Goal: Navigation & Orientation: Find specific page/section

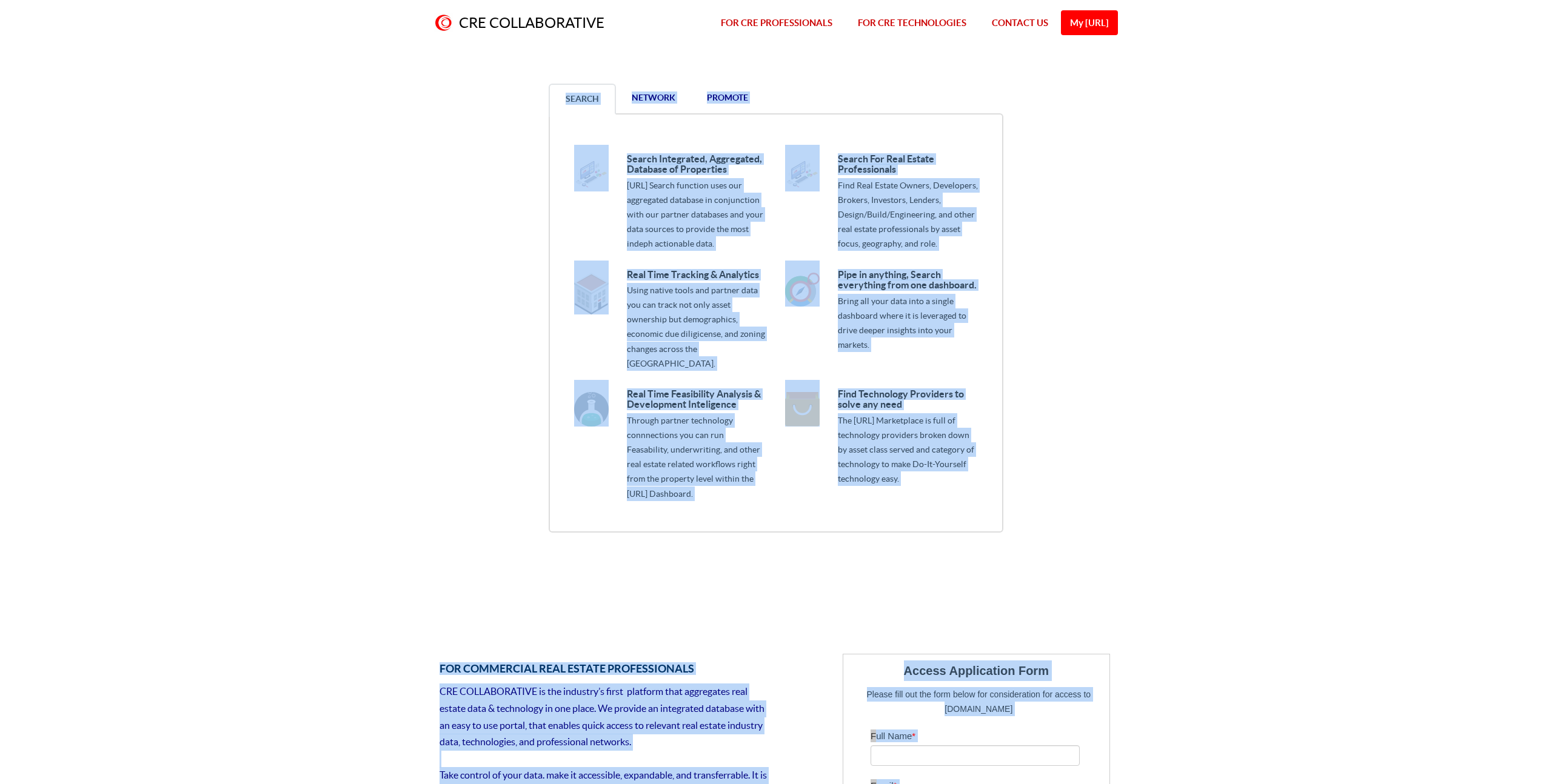
scroll to position [1491, 0]
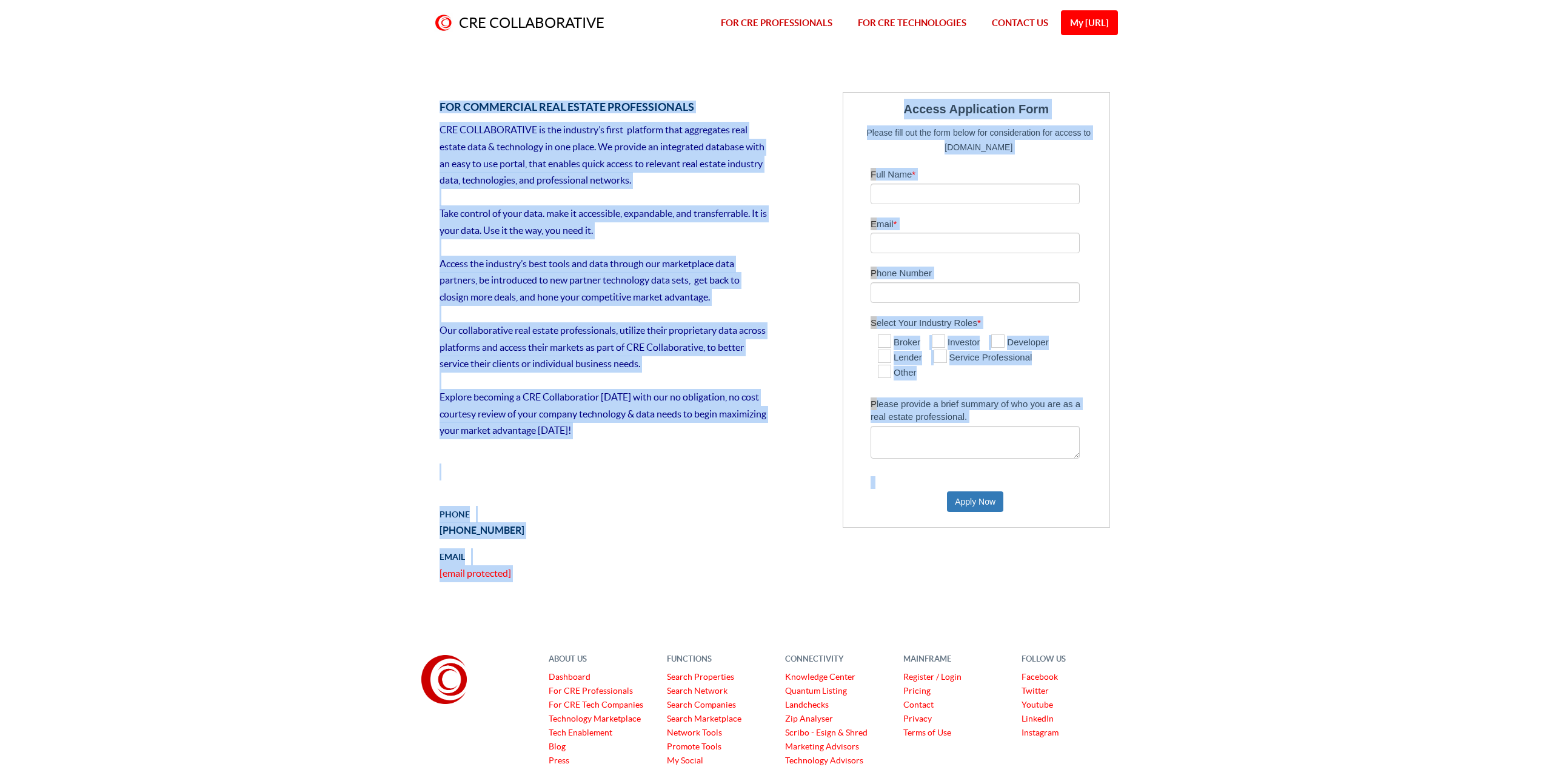
drag, startPoint x: 522, startPoint y: 89, endPoint x: 1095, endPoint y: 505, distance: 708.1
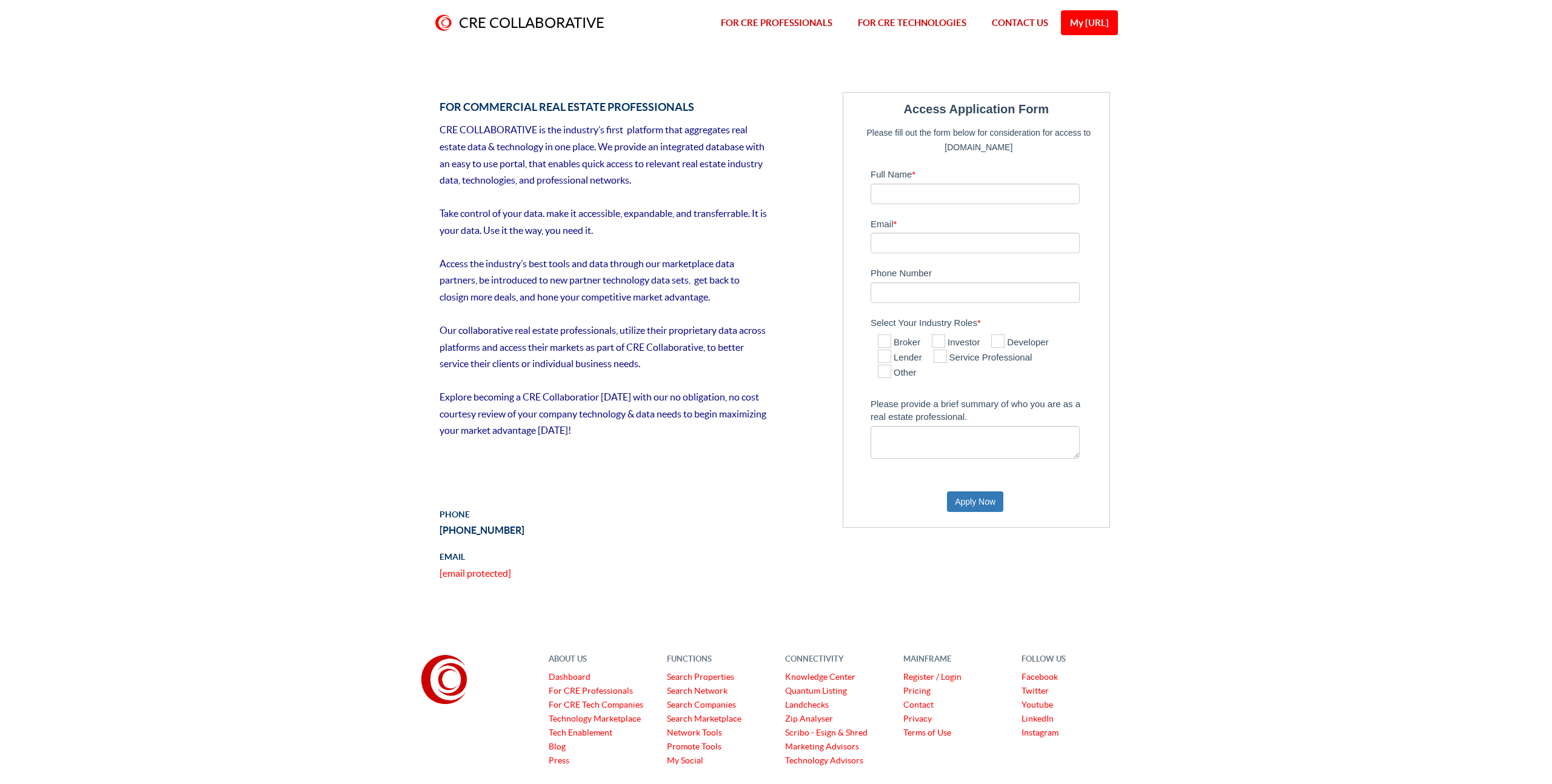
click at [1110, 484] on div "Access Application Form Please fill out the form below for consideration for ac…" at bounding box center [977, 310] width 270 height 436
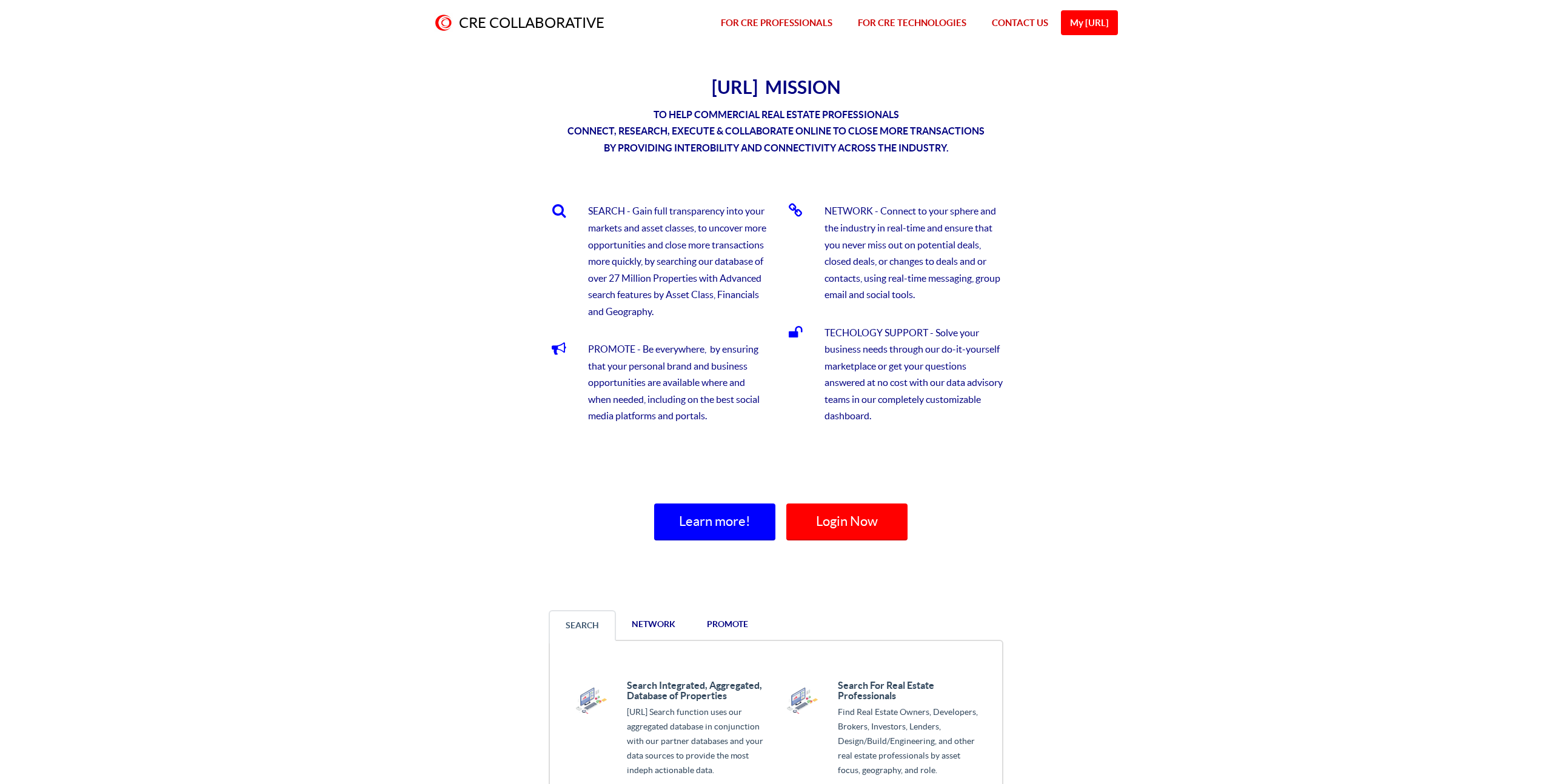
scroll to position [221, 0]
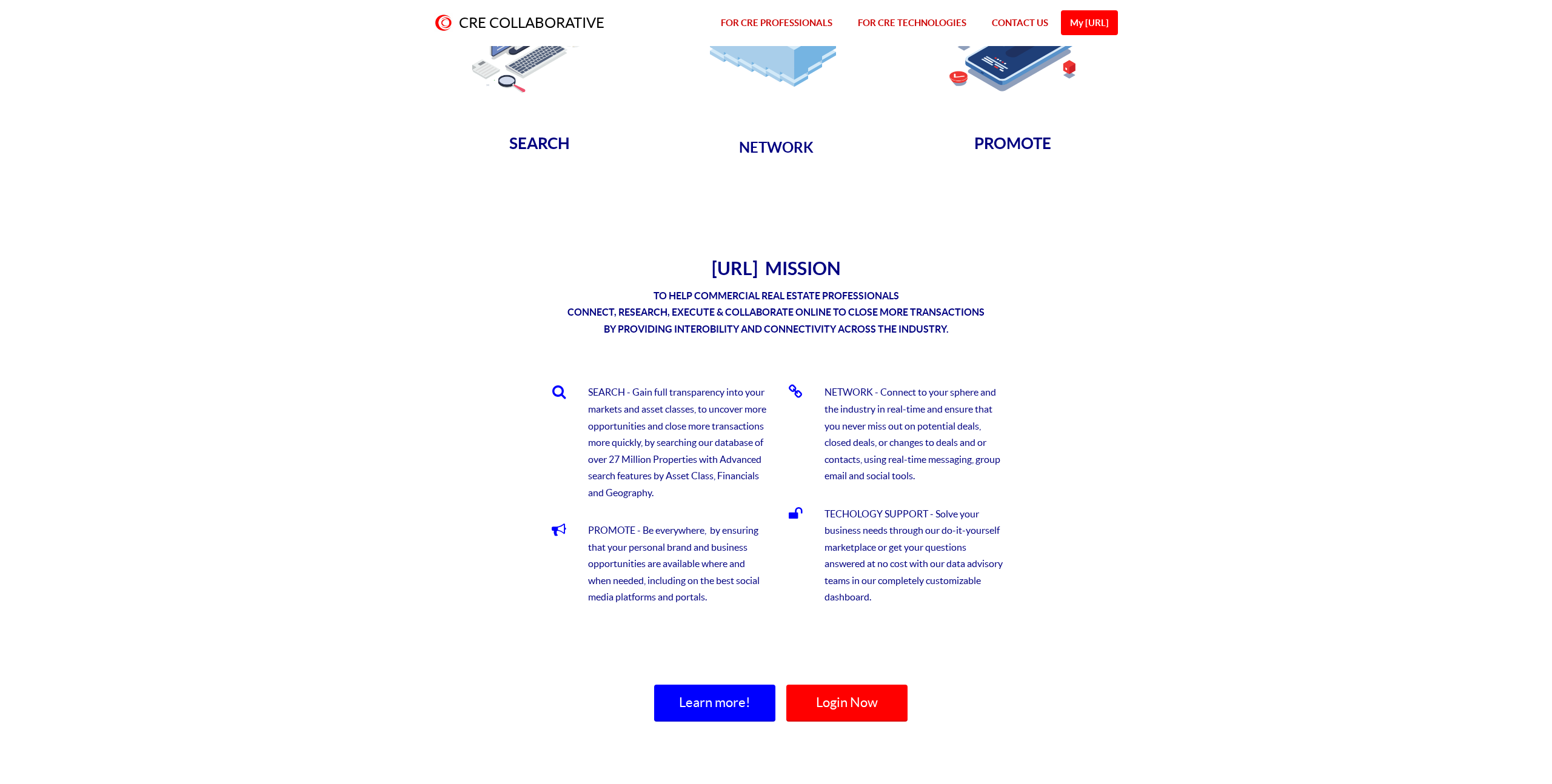
click at [800, 20] on link "FOR CRE PROFESSIONALS" at bounding box center [777, 23] width 137 height 46
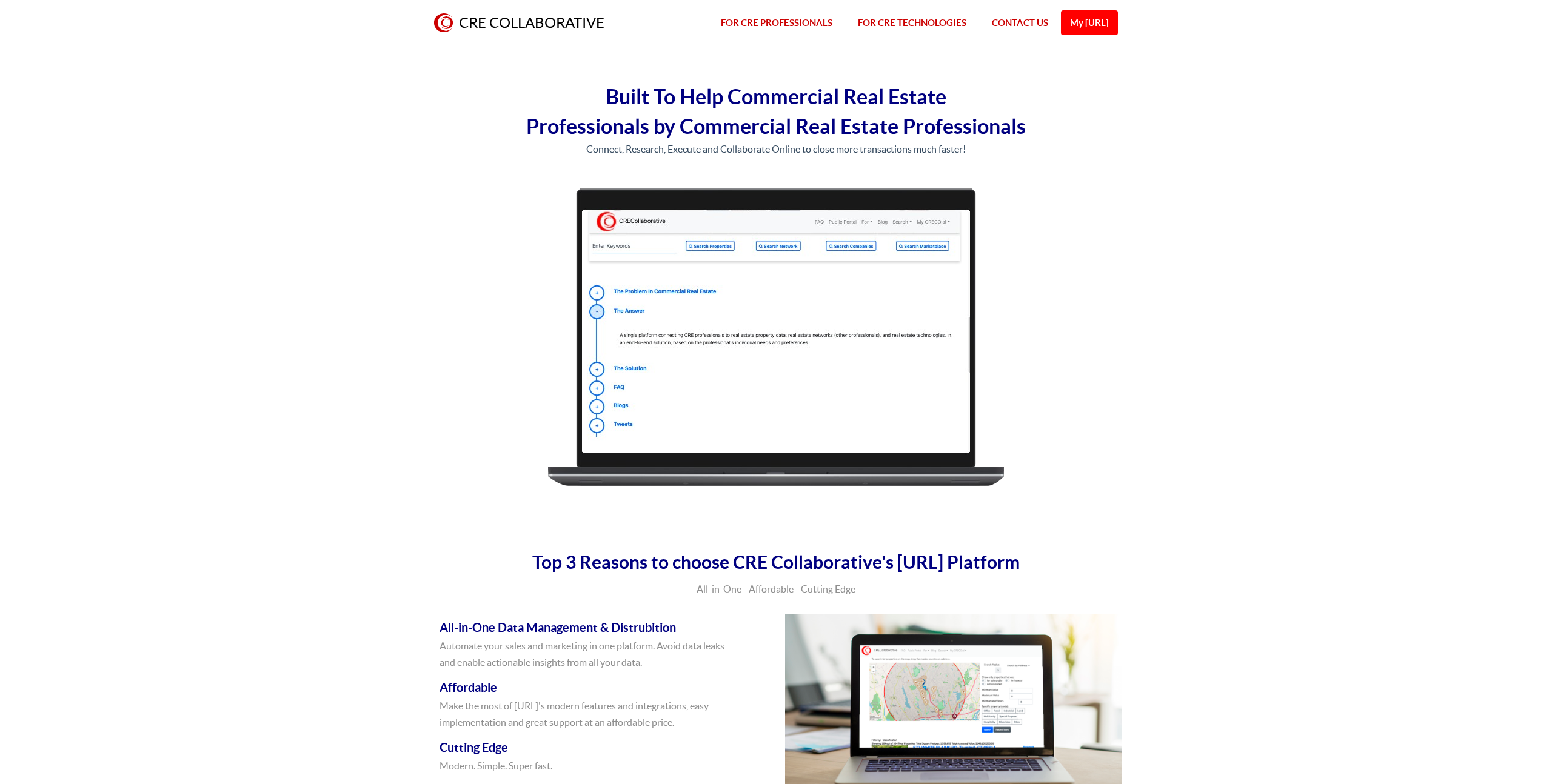
click at [1091, 22] on link "My [URL]" at bounding box center [1089, 23] width 57 height 25
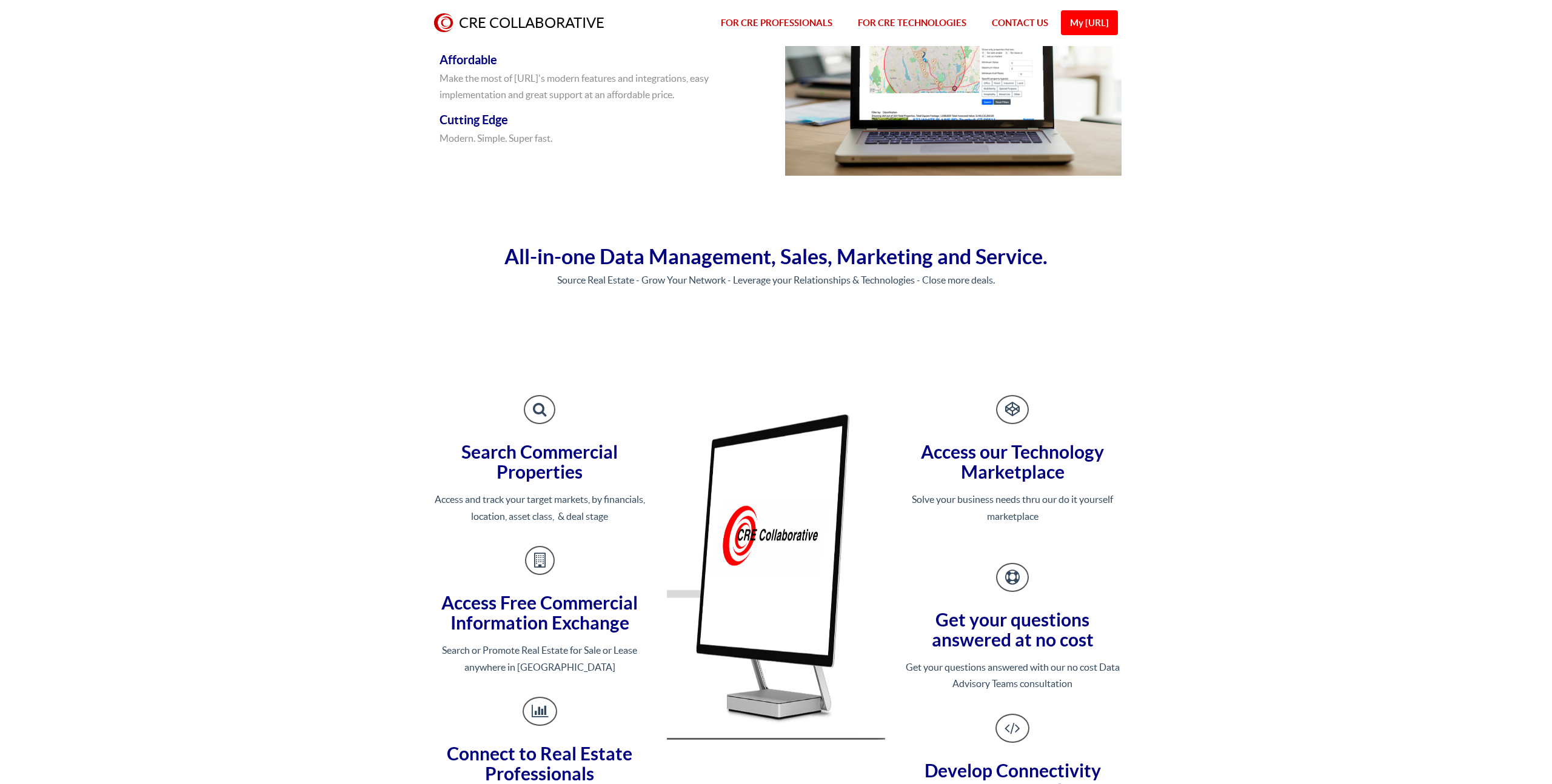
scroll to position [897, 0]
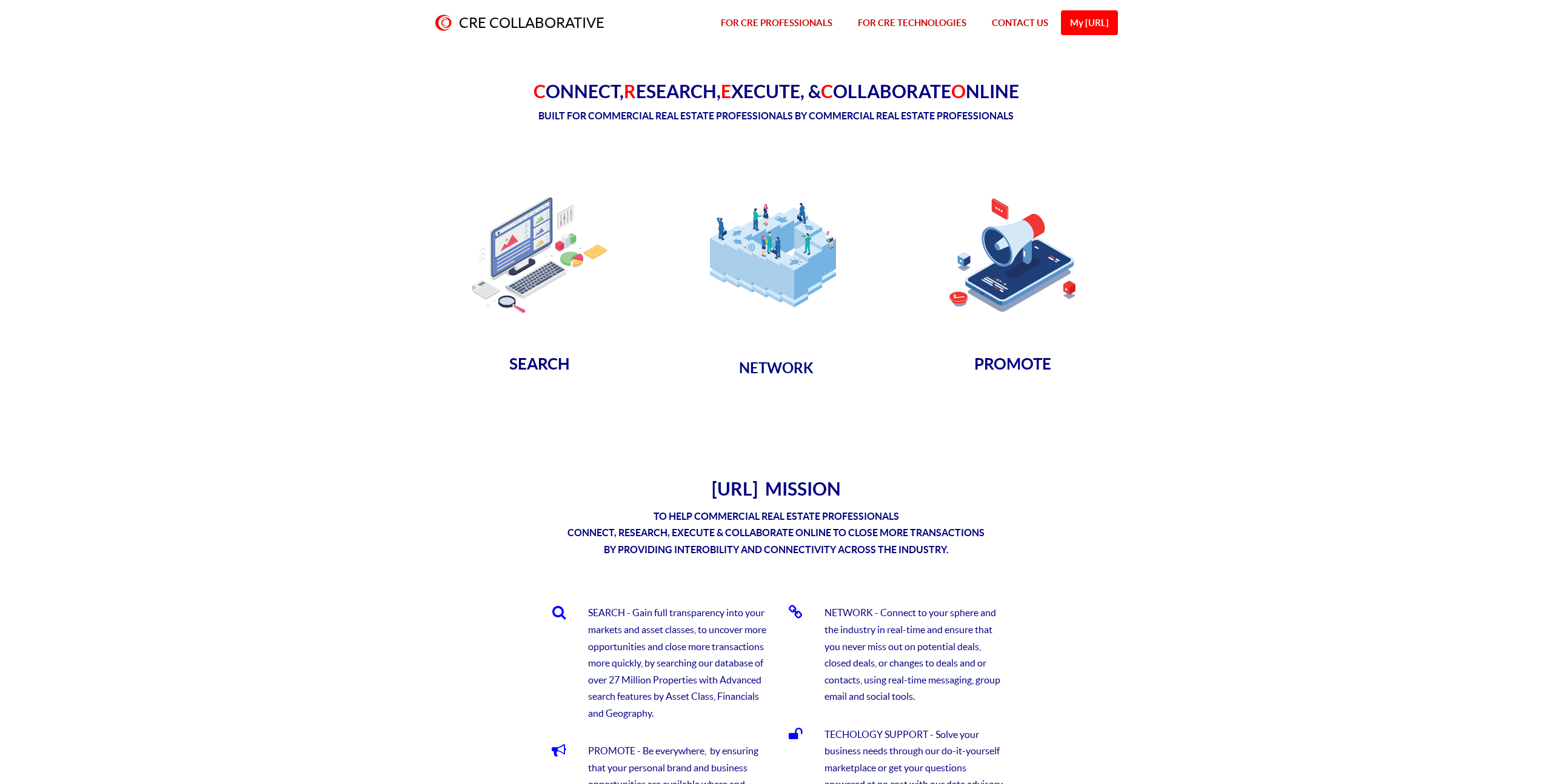
scroll to position [221, 0]
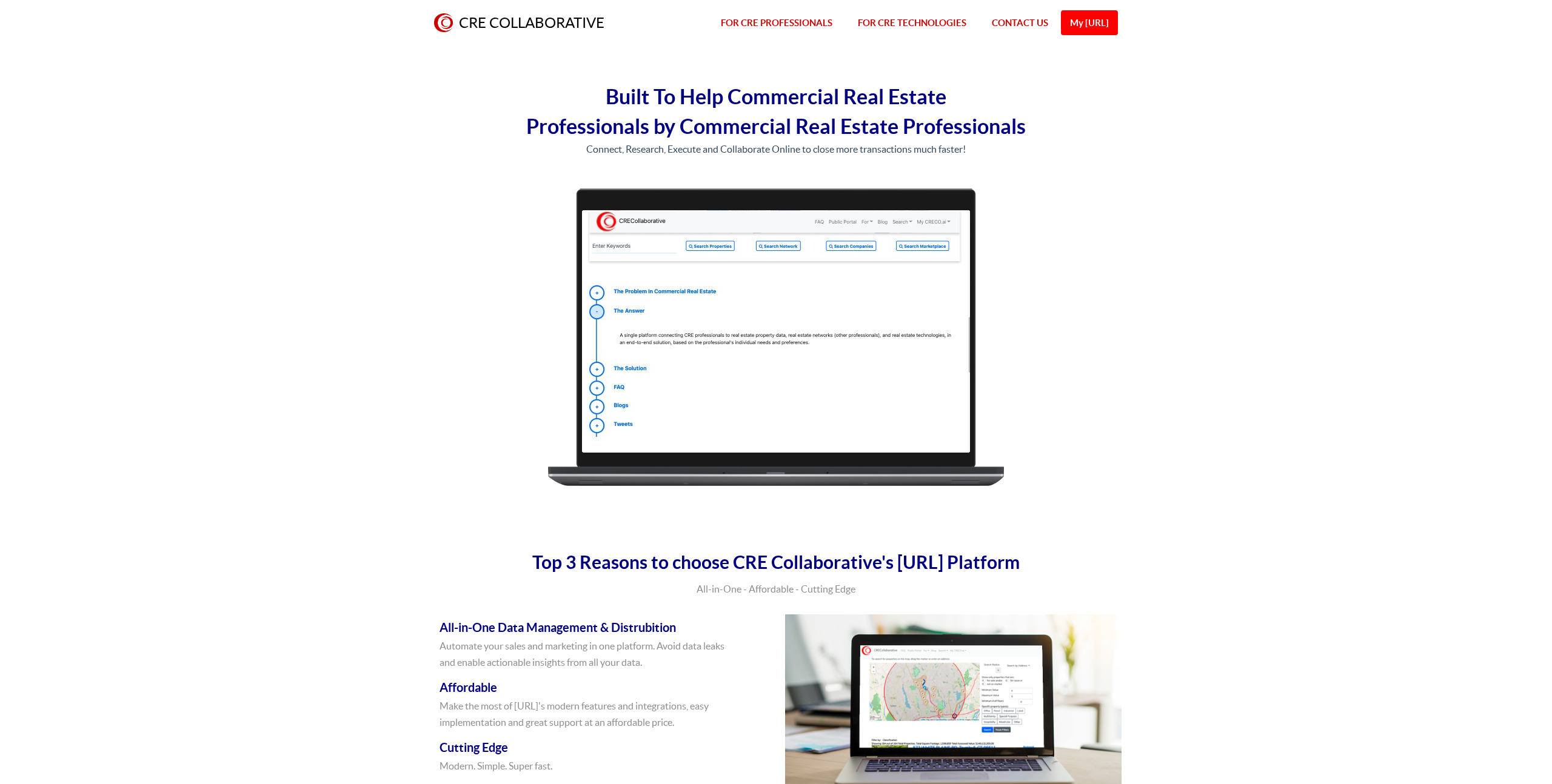
click at [861, 21] on link "FOR CRE TECHNOLOGIES" at bounding box center [912, 23] width 134 height 46
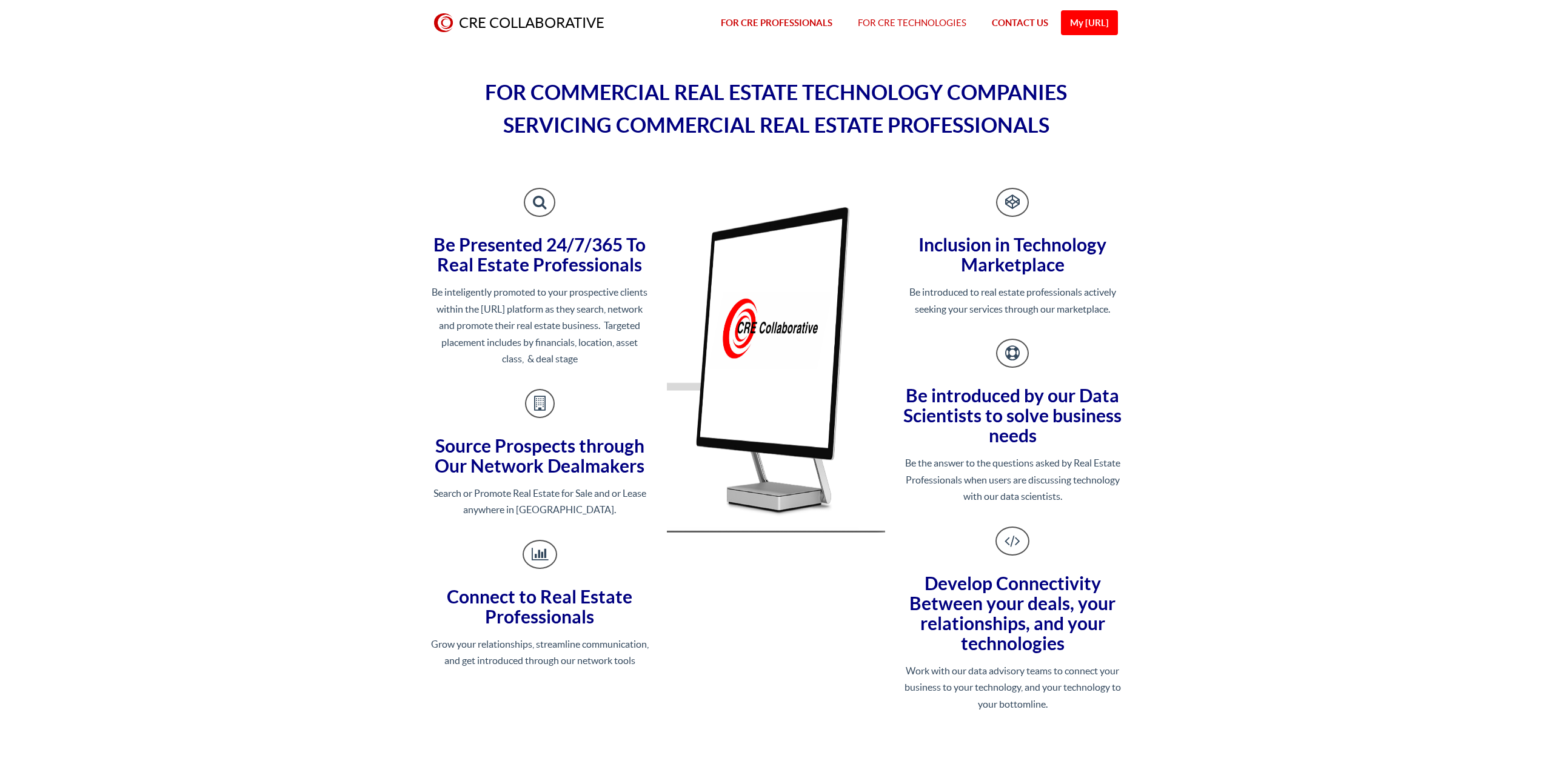
click at [743, 25] on link "FOR CRE PROFESSIONALS" at bounding box center [777, 23] width 137 height 46
